Goal: Task Accomplishment & Management: Manage account settings

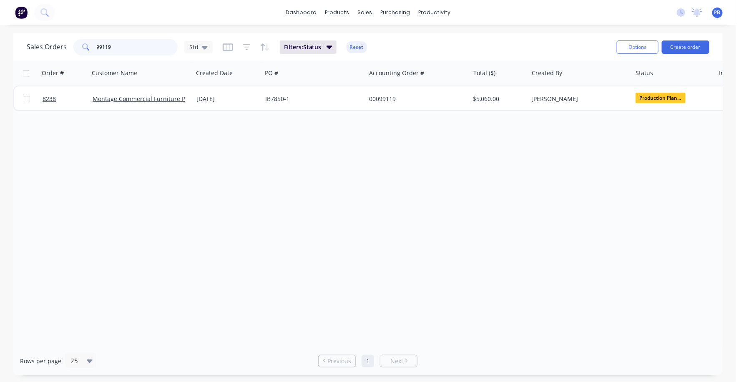
click at [130, 48] on input "99119" at bounding box center [137, 47] width 81 height 17
type input "99028"
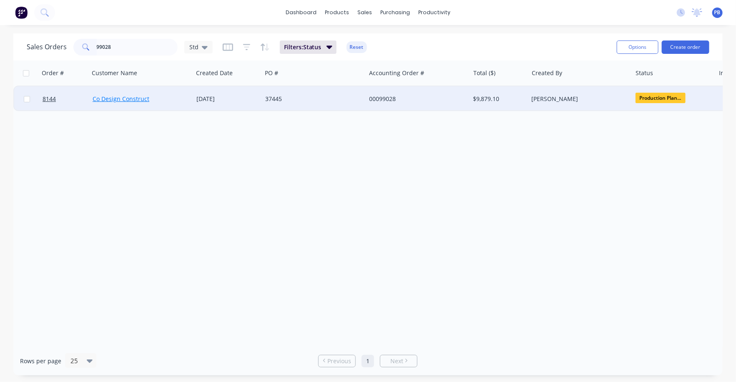
click at [127, 98] on link "Co Design Construct" at bounding box center [121, 99] width 57 height 8
click at [384, 99] on div "00099028" at bounding box center [415, 99] width 93 height 8
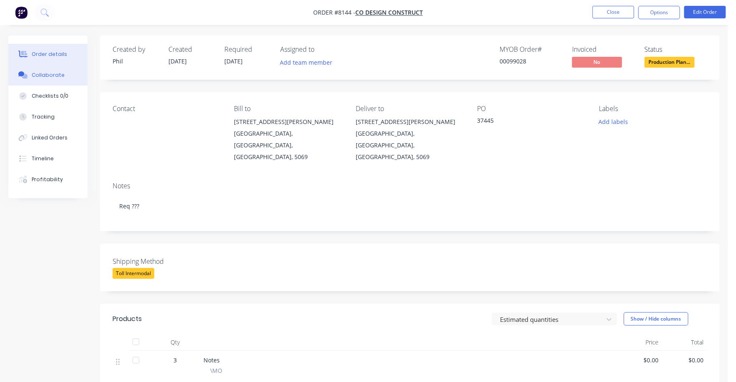
click at [47, 72] on div "Collaborate" at bounding box center [48, 75] width 33 height 8
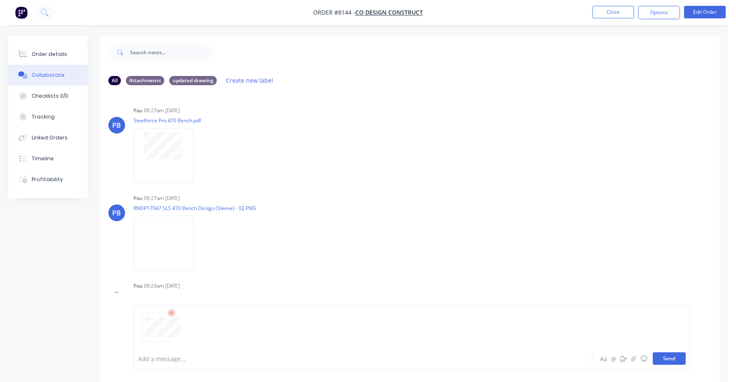
click at [671, 359] on button "Send" at bounding box center [669, 358] width 33 height 13
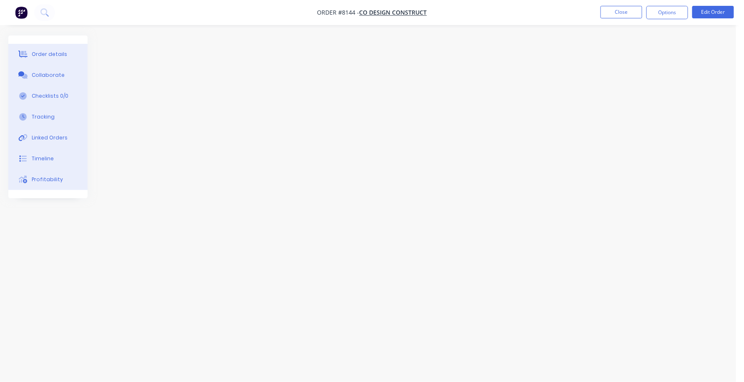
drag, startPoint x: 539, startPoint y: 2, endPoint x: 454, endPoint y: 24, distance: 87.9
click at [454, 24] on nav "Order #8144 - Co Design Construct Close Options Edit Order" at bounding box center [372, 12] width 744 height 25
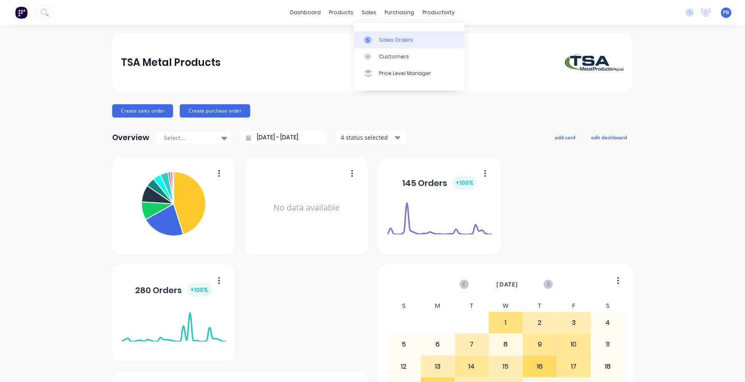
click at [385, 41] on div "Sales Orders" at bounding box center [396, 40] width 34 height 8
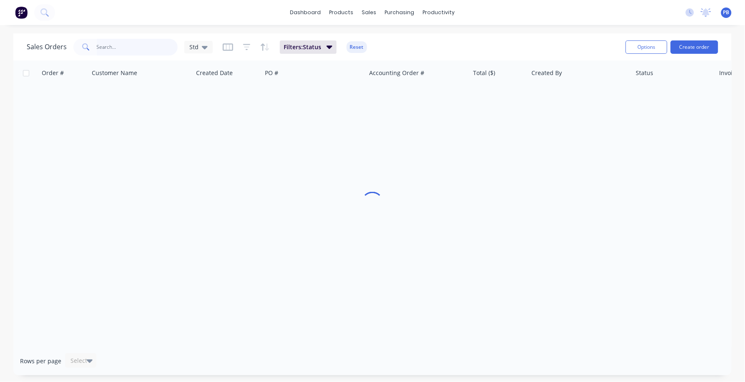
click at [145, 47] on input "text" at bounding box center [137, 47] width 81 height 17
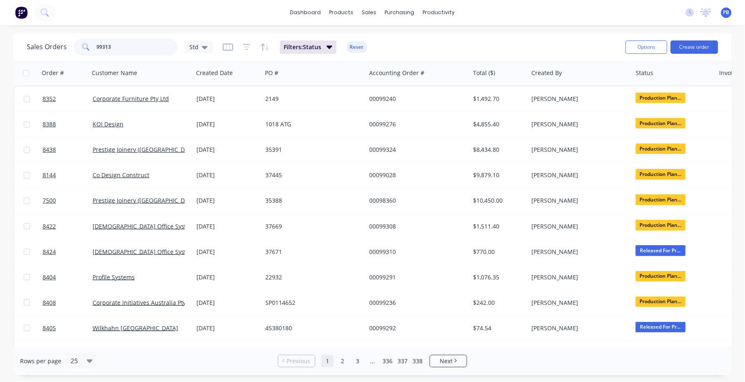
type input "99313"
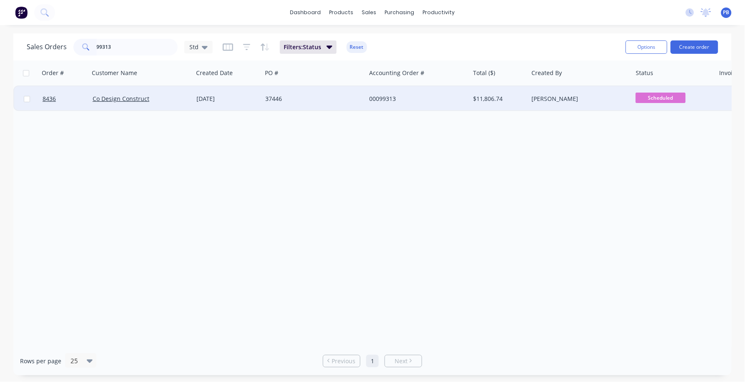
click at [386, 96] on div "00099313" at bounding box center [415, 99] width 93 height 8
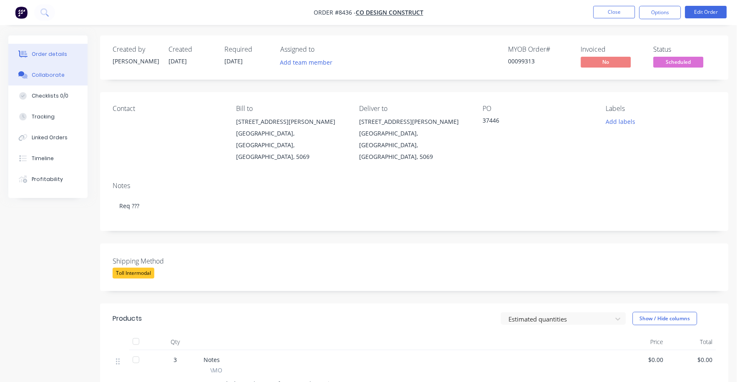
click at [49, 73] on div "Collaborate" at bounding box center [48, 75] width 33 height 8
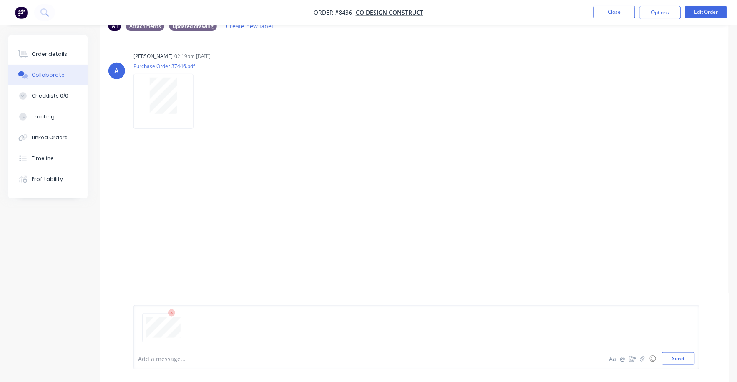
scroll to position [55, 0]
click at [515, 224] on div "A Allisa 02:19pm 09/10/25 Purchase Order 37446.pdf Labels Download" at bounding box center [414, 165] width 629 height 256
click at [704, 10] on button "Edit Order" at bounding box center [706, 12] width 42 height 13
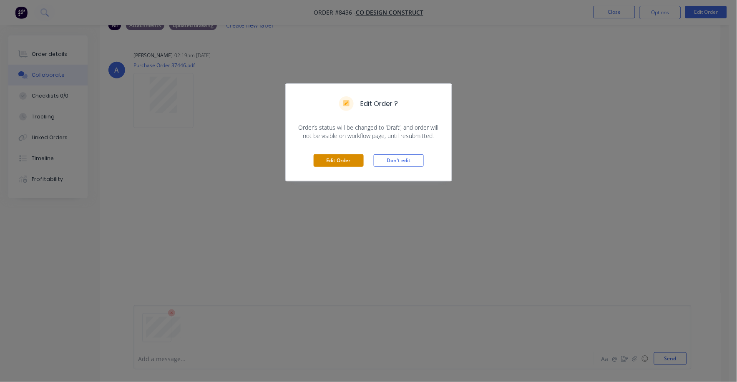
click at [347, 157] on button "Edit Order" at bounding box center [339, 160] width 50 height 13
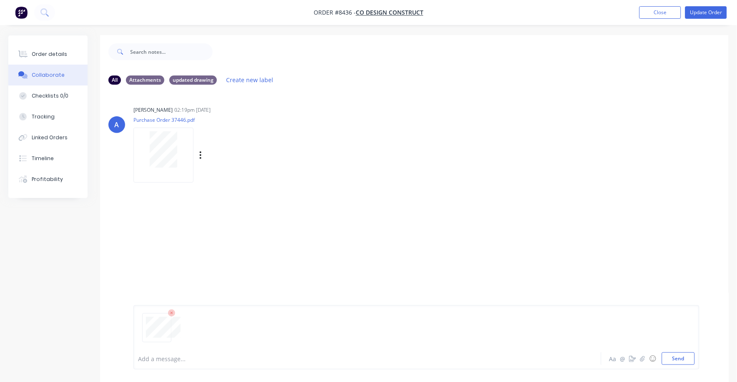
scroll to position [0, 0]
click at [676, 355] on button "Send" at bounding box center [678, 358] width 33 height 13
click at [47, 54] on div "Order details" at bounding box center [49, 54] width 35 height 8
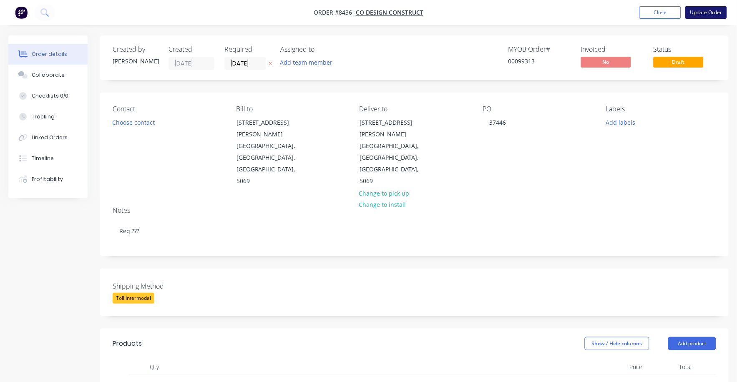
click at [701, 11] on button "Update Order" at bounding box center [706, 12] width 42 height 13
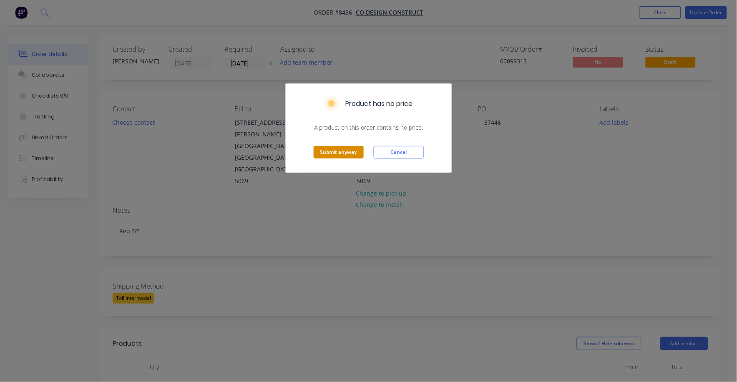
click at [346, 152] on button "Submit anyway" at bounding box center [339, 152] width 50 height 13
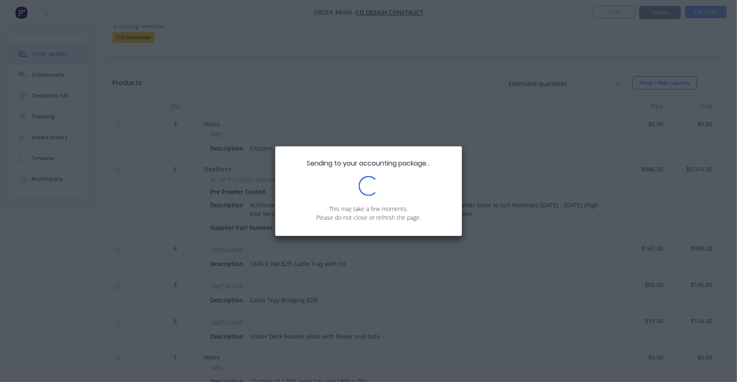
scroll to position [261, 0]
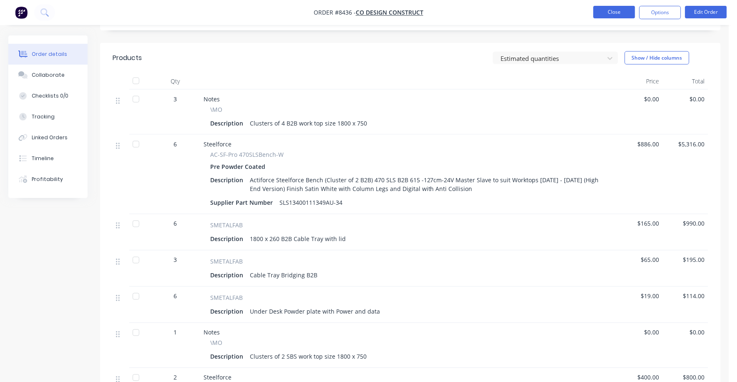
click at [612, 12] on button "Close" at bounding box center [614, 12] width 42 height 13
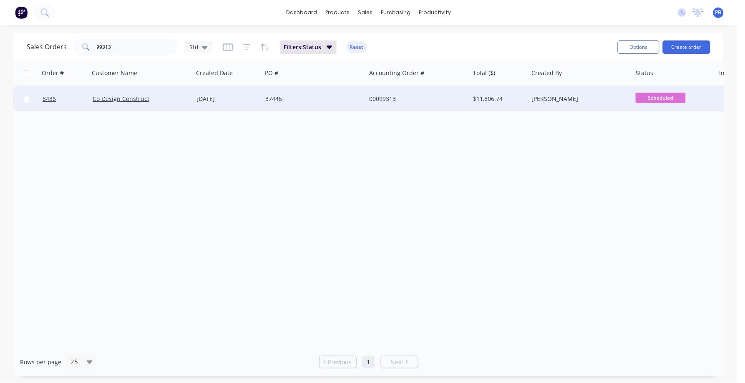
click at [666, 94] on span "Scheduled" at bounding box center [661, 98] width 50 height 10
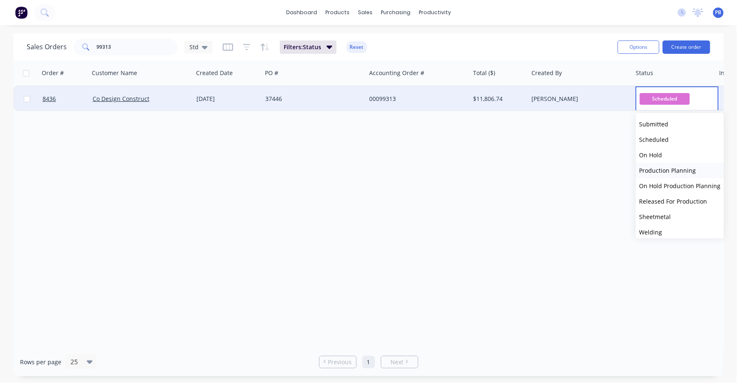
click at [674, 168] on span "Production Planning" at bounding box center [667, 170] width 57 height 8
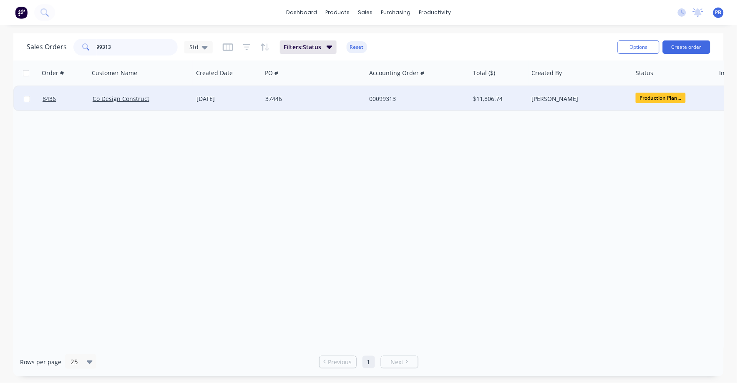
drag, startPoint x: 123, startPoint y: 47, endPoint x: 75, endPoint y: 43, distance: 49.0
click at [75, 43] on div "99313" at bounding box center [125, 47] width 104 height 17
click at [125, 53] on input "99313" at bounding box center [137, 47] width 81 height 17
click at [122, 50] on input "99313" at bounding box center [137, 47] width 81 height 17
click at [122, 49] on input "99313" at bounding box center [137, 47] width 81 height 17
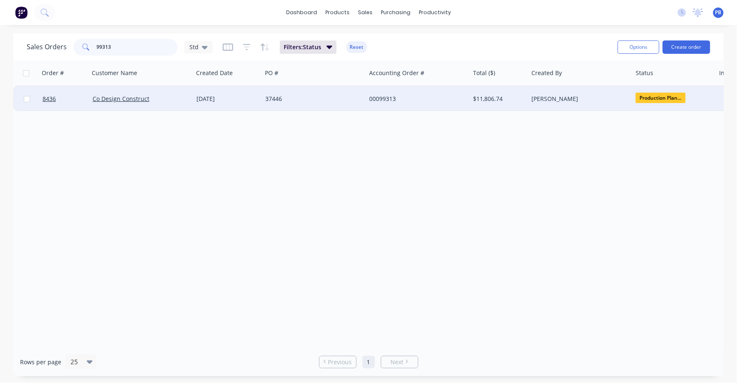
click at [122, 48] on input "99313" at bounding box center [137, 47] width 81 height 17
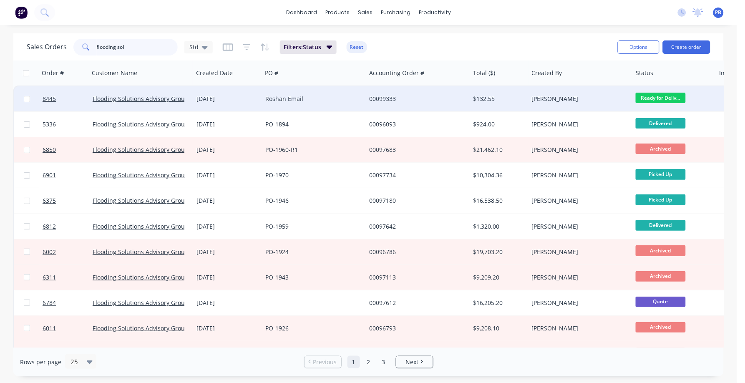
type input "flooding sol"
click at [483, 98] on div "$132.55" at bounding box center [497, 99] width 49 height 8
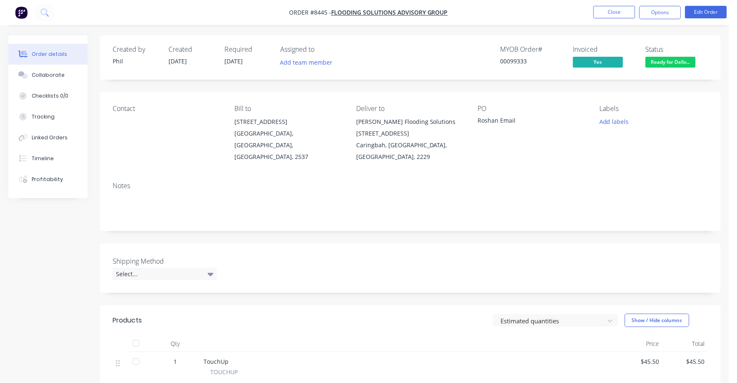
scroll to position [52, 0]
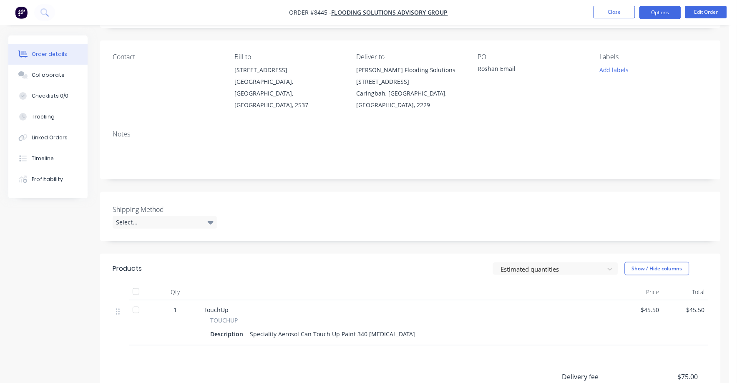
click at [668, 14] on button "Options" at bounding box center [660, 12] width 42 height 13
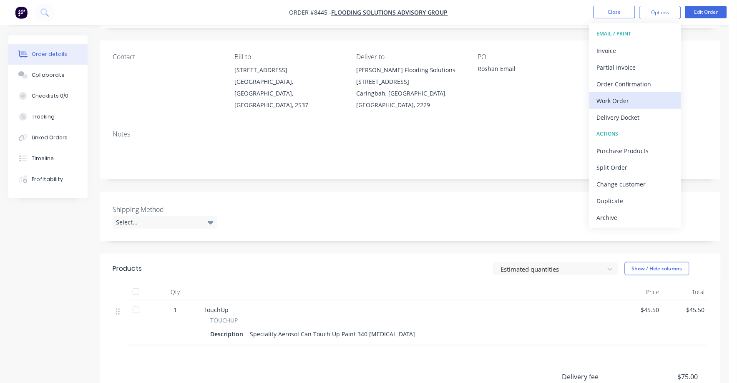
click at [621, 100] on div "Work Order" at bounding box center [635, 101] width 77 height 12
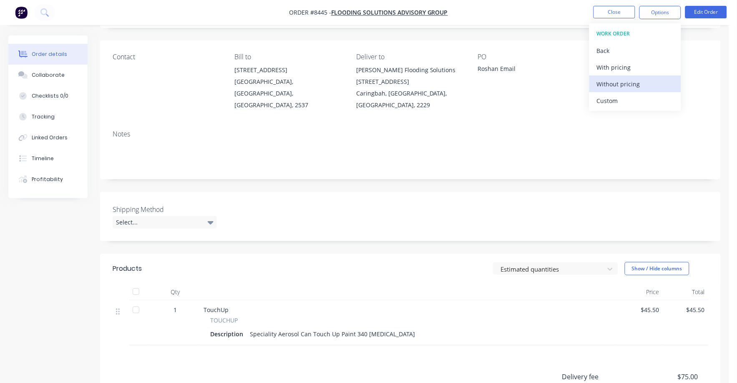
click at [631, 83] on div "Without pricing" at bounding box center [635, 84] width 77 height 12
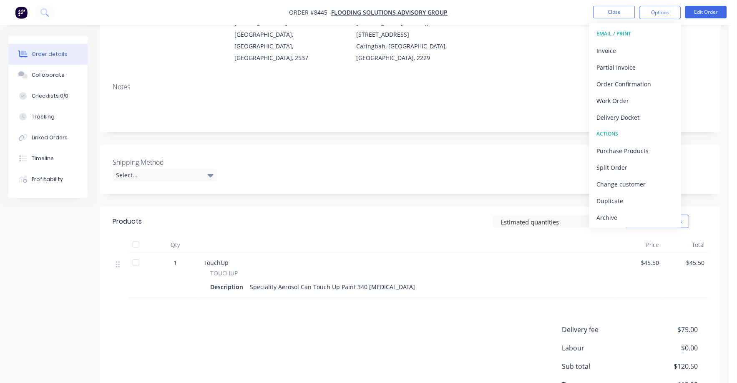
scroll to position [0, 0]
